Goal: Information Seeking & Learning: Learn about a topic

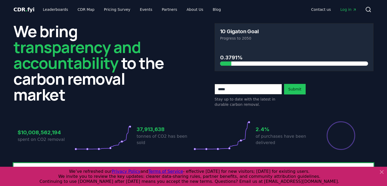
click at [384, 172] on icon at bounding box center [382, 172] width 6 height 6
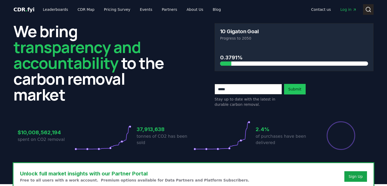
click at [368, 11] on circle at bounding box center [368, 9] width 4 height 4
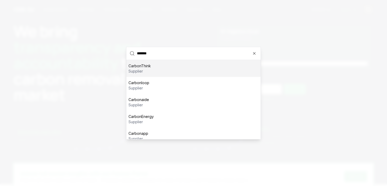
type input "********"
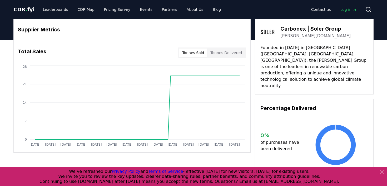
click at [235, 55] on button "Tonnes Delivered" at bounding box center [226, 52] width 38 height 8
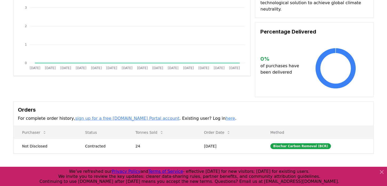
scroll to position [135, 0]
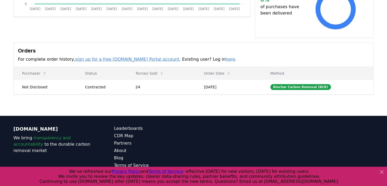
click at [379, 173] on icon at bounding box center [382, 172] width 6 height 6
